Goal: Task Accomplishment & Management: Manage account settings

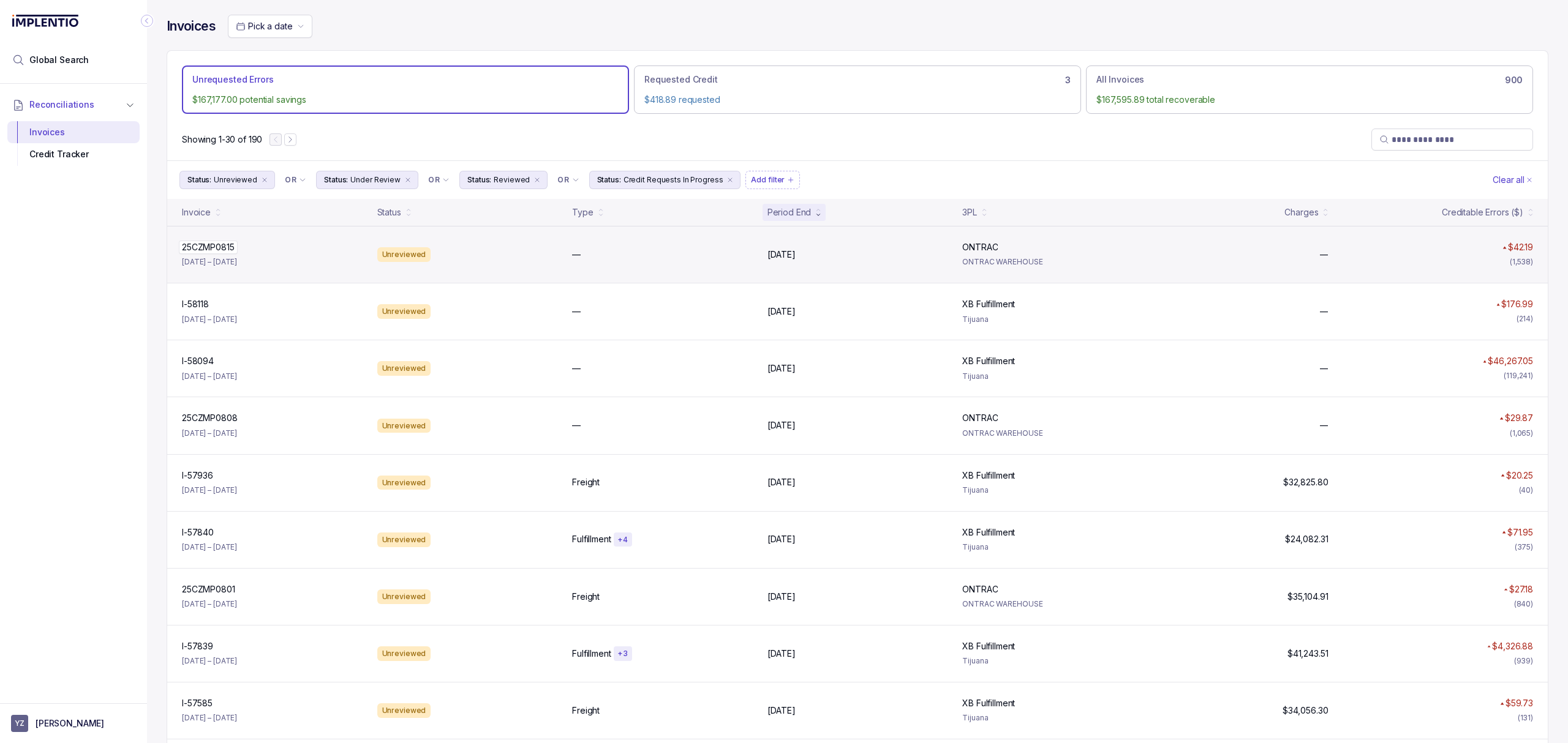
click at [212, 250] on p "25CZMP0815" at bounding box center [208, 248] width 59 height 14
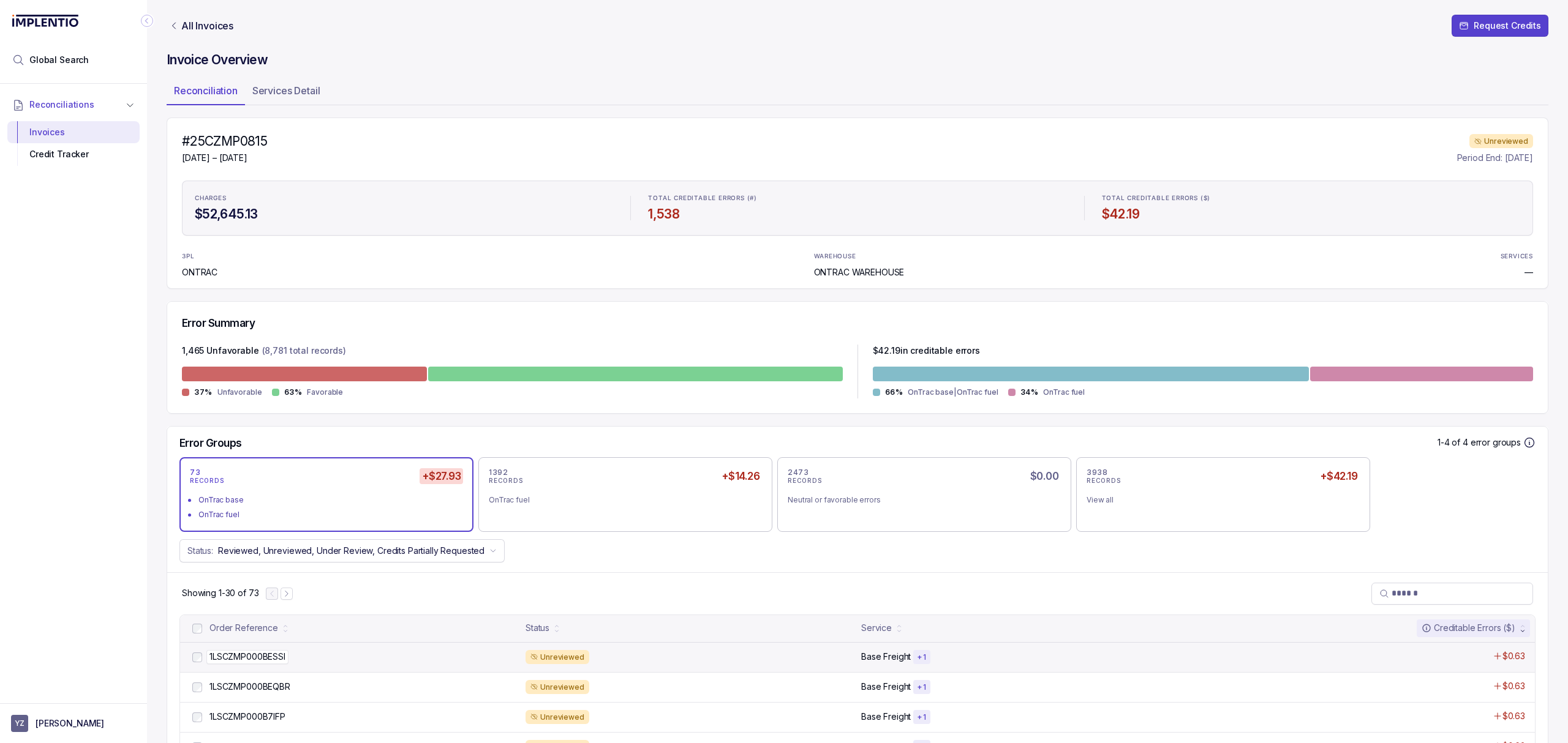
click at [278, 661] on p "1LSCZMP000BESSI" at bounding box center [248, 657] width 82 height 14
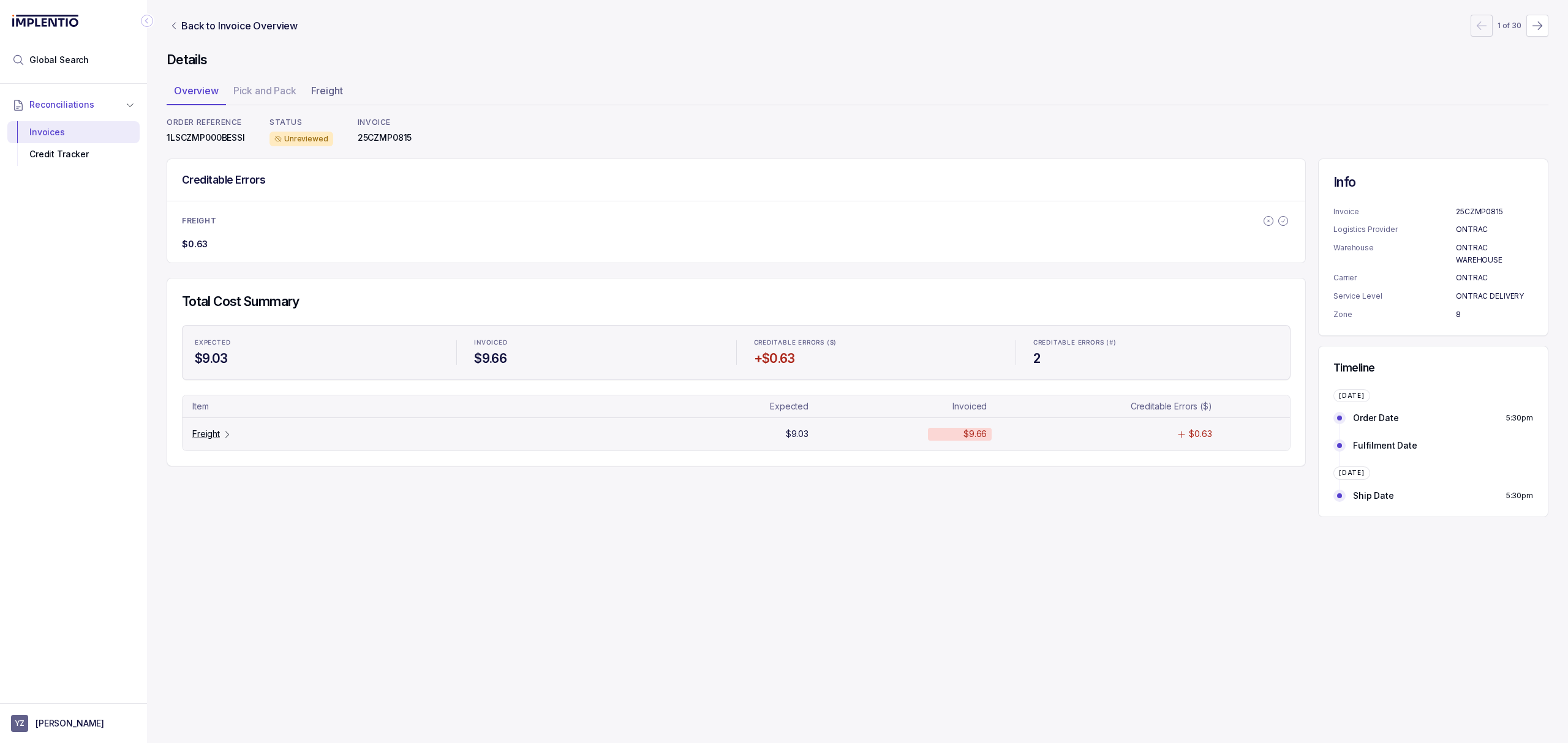
click at [212, 429] on p "Freight" at bounding box center [206, 434] width 27 height 12
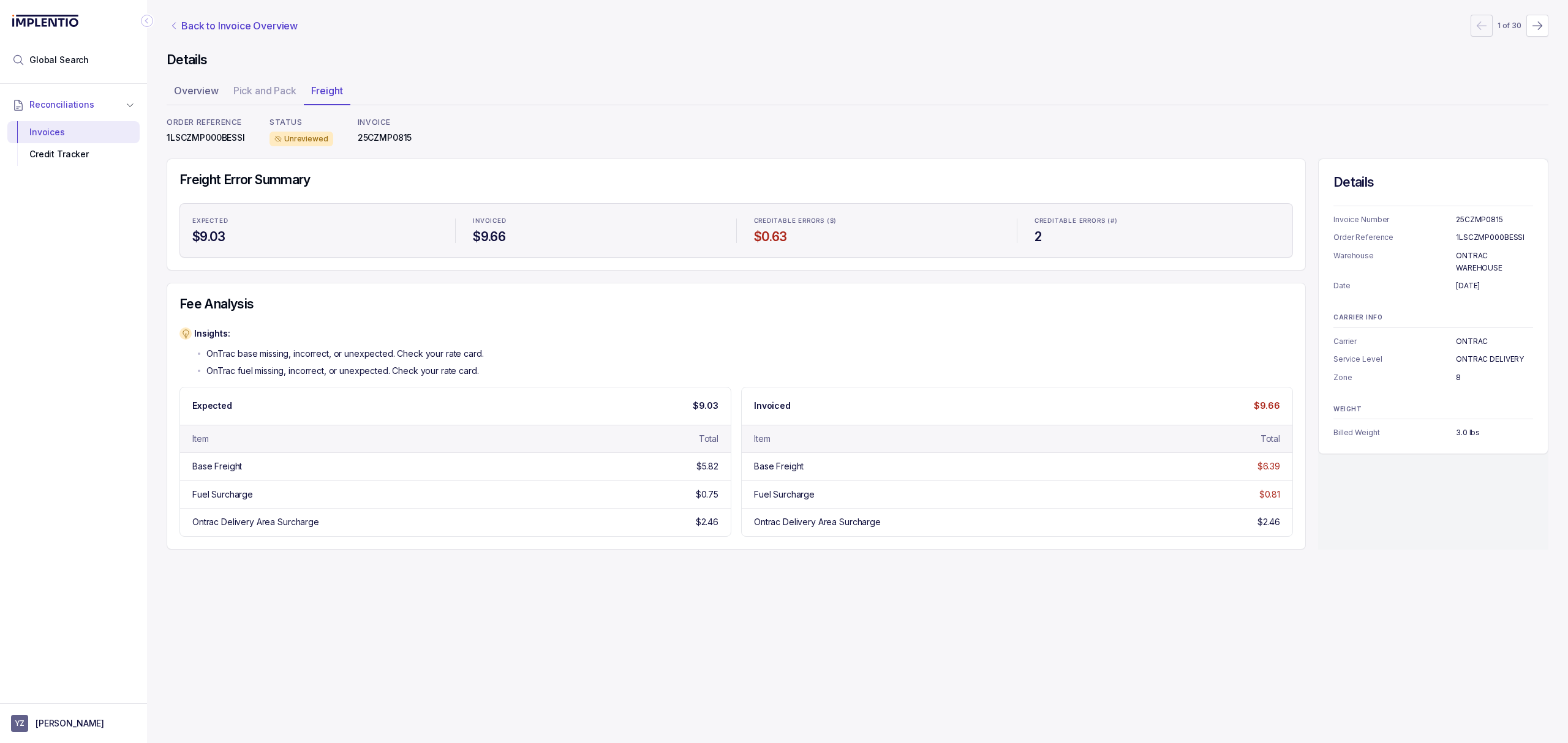
click at [195, 25] on p "Back to Invoice Overview" at bounding box center [239, 25] width 117 height 15
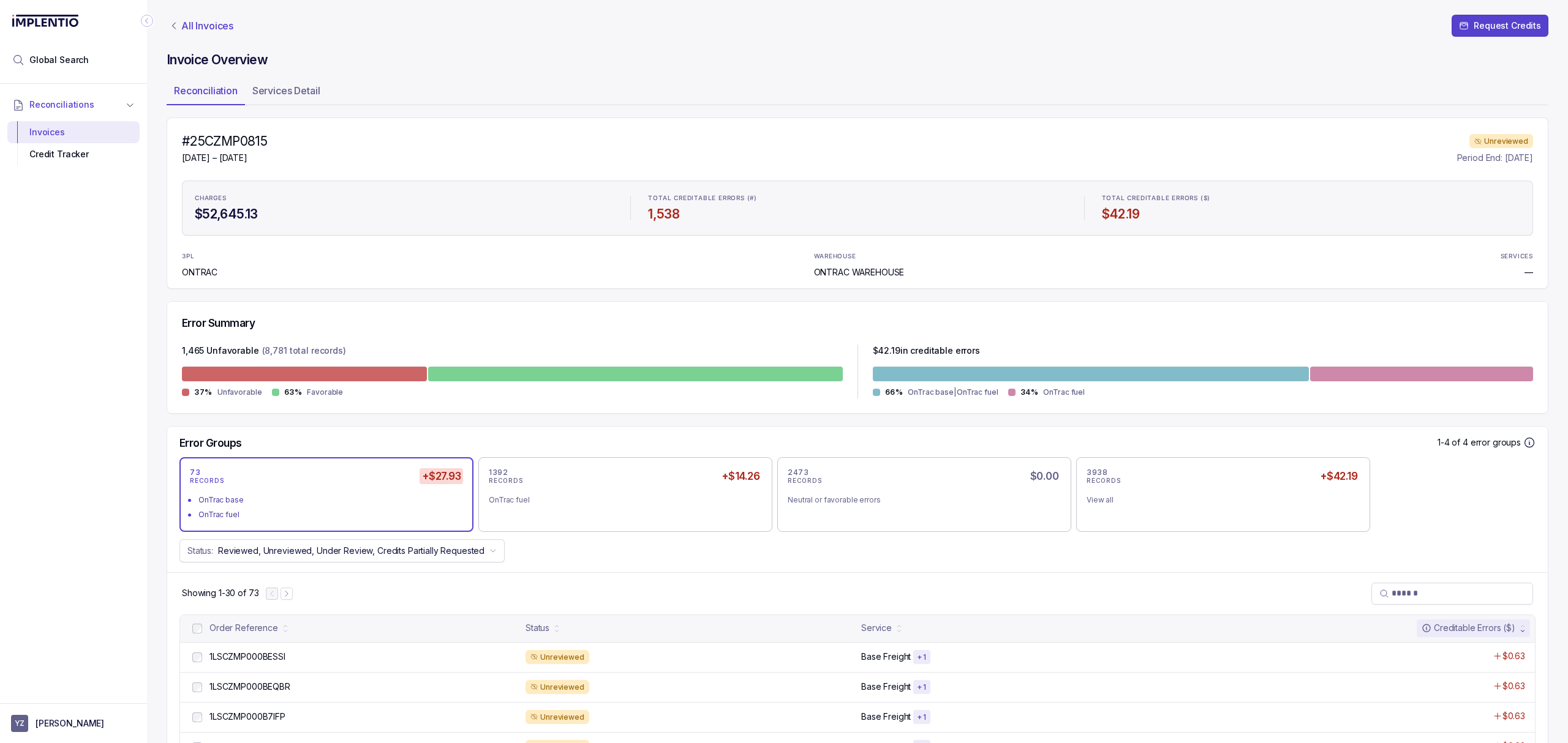
click at [197, 32] on p "All Invoices" at bounding box center [207, 26] width 52 height 12
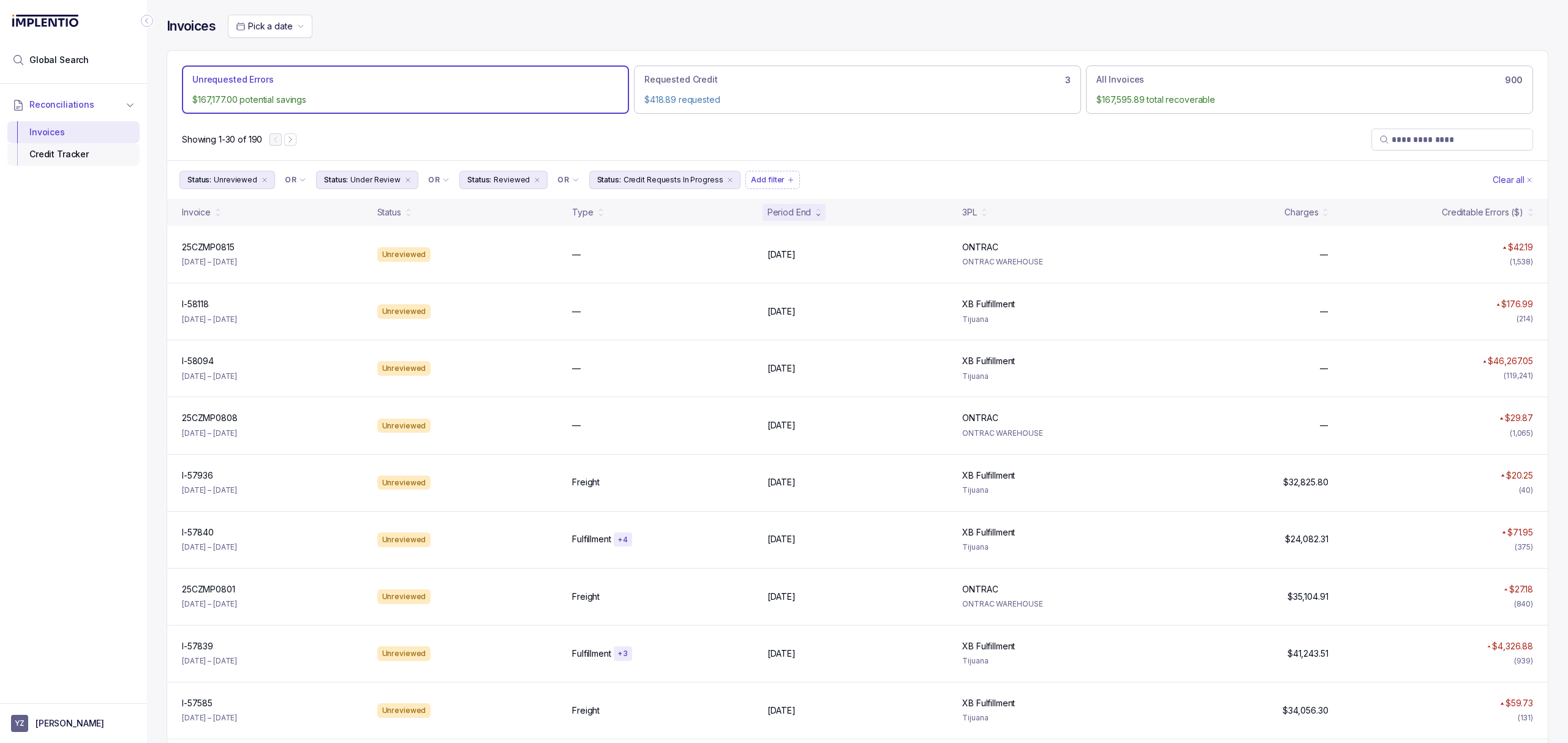
click at [50, 159] on div "Credit Tracker" at bounding box center [73, 154] width 112 height 22
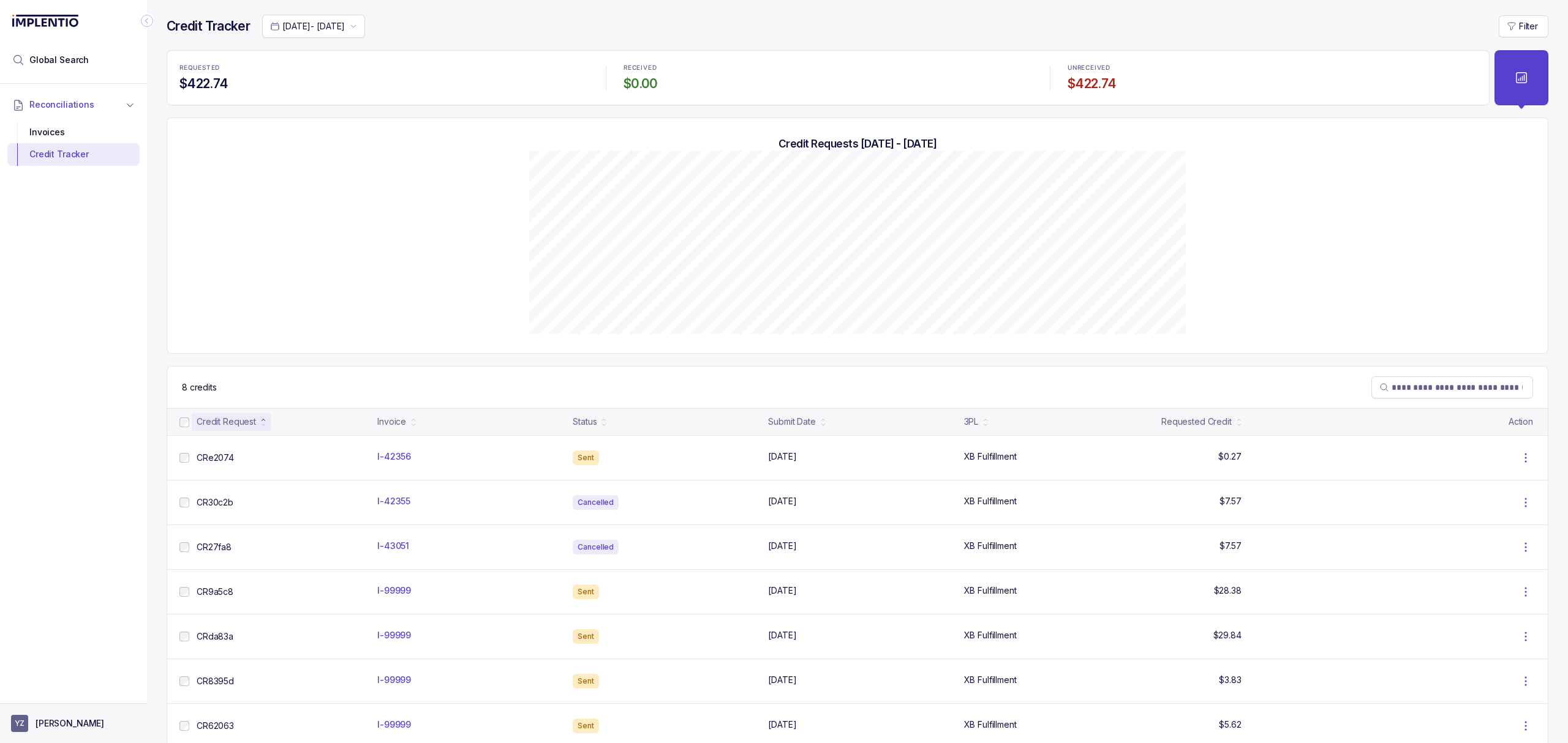
click at [63, 717] on p "[PERSON_NAME]" at bounding box center [69, 723] width 69 height 12
click at [63, 698] on p "Logout" at bounding box center [81, 697] width 102 height 12
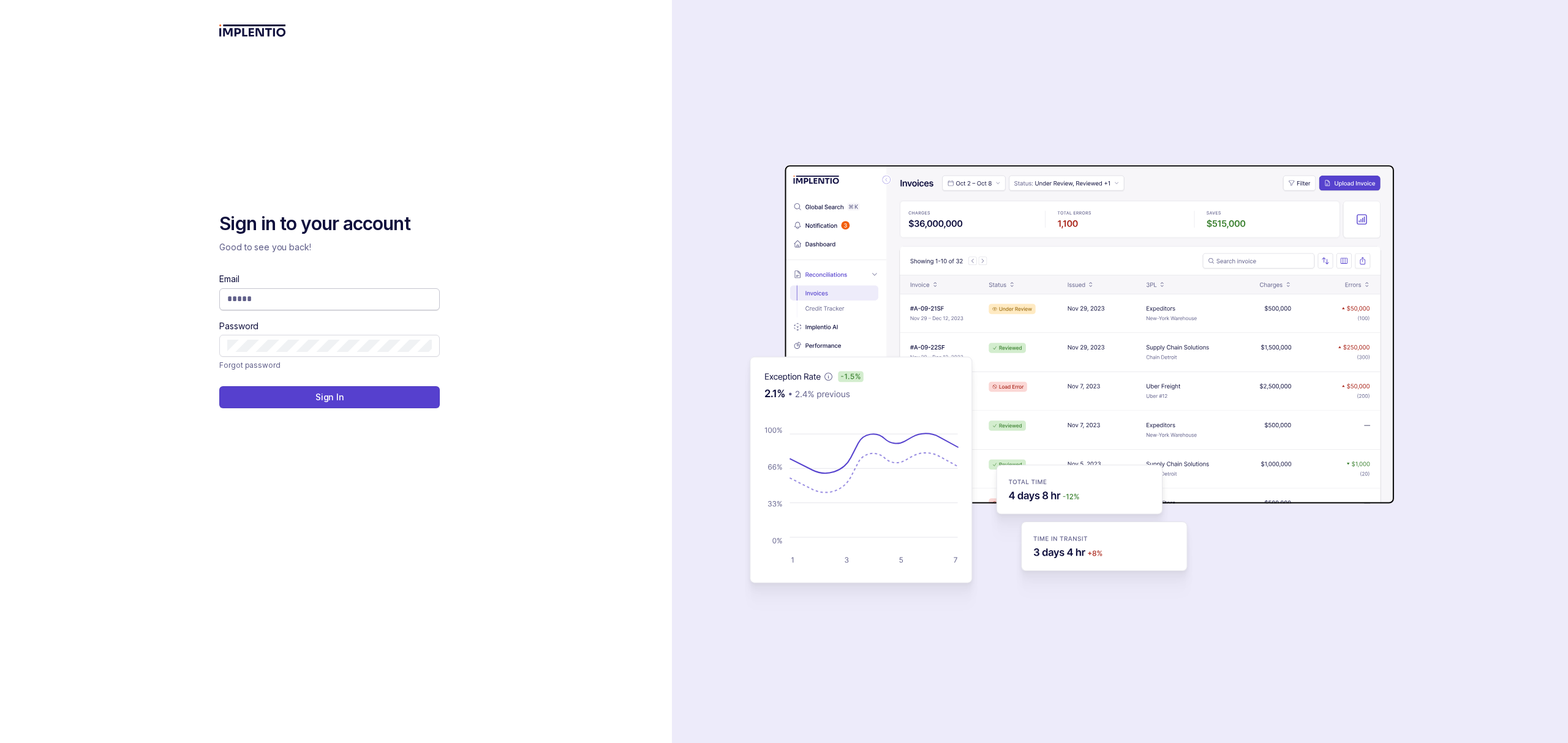
click at [301, 306] on span at bounding box center [329, 299] width 220 height 22
click at [300, 299] on input "Email" at bounding box center [329, 298] width 205 height 12
type input "**********"
